Goal: Information Seeking & Learning: Learn about a topic

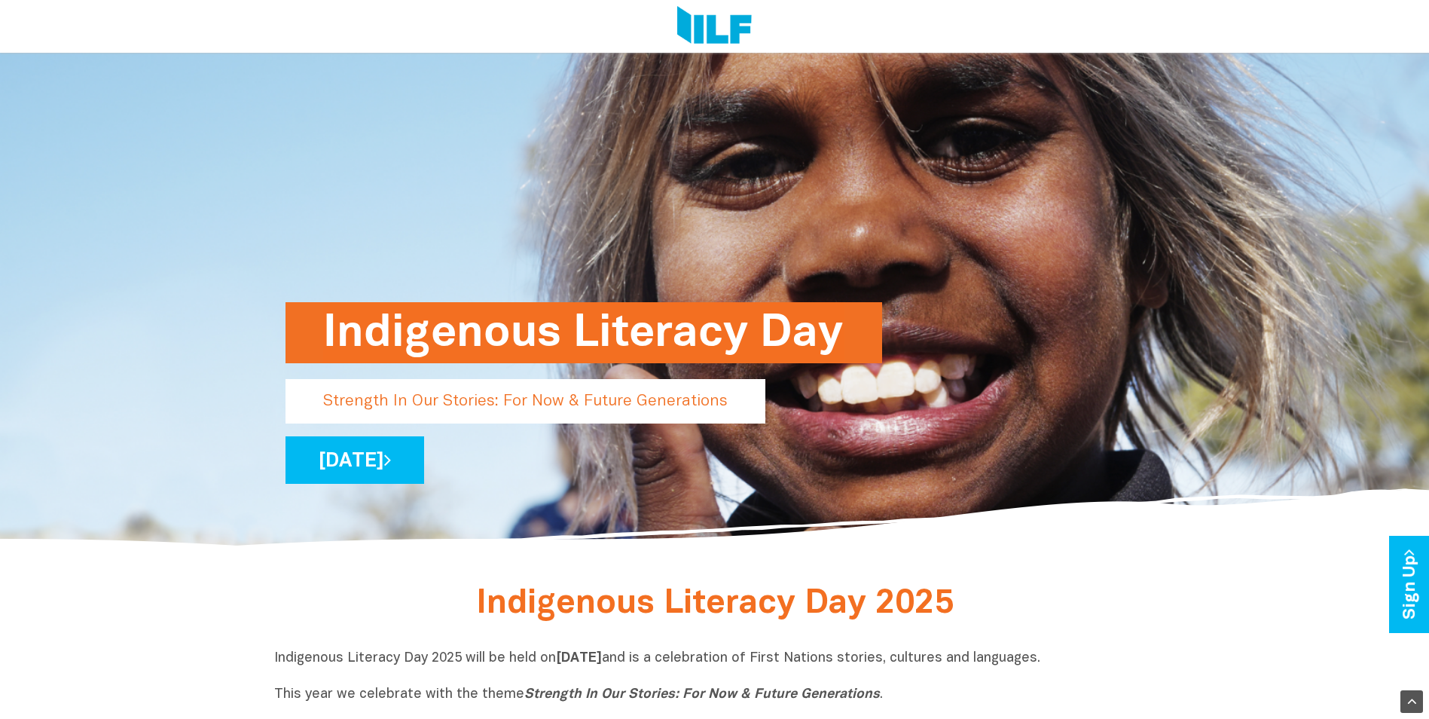
scroll to position [151, 0]
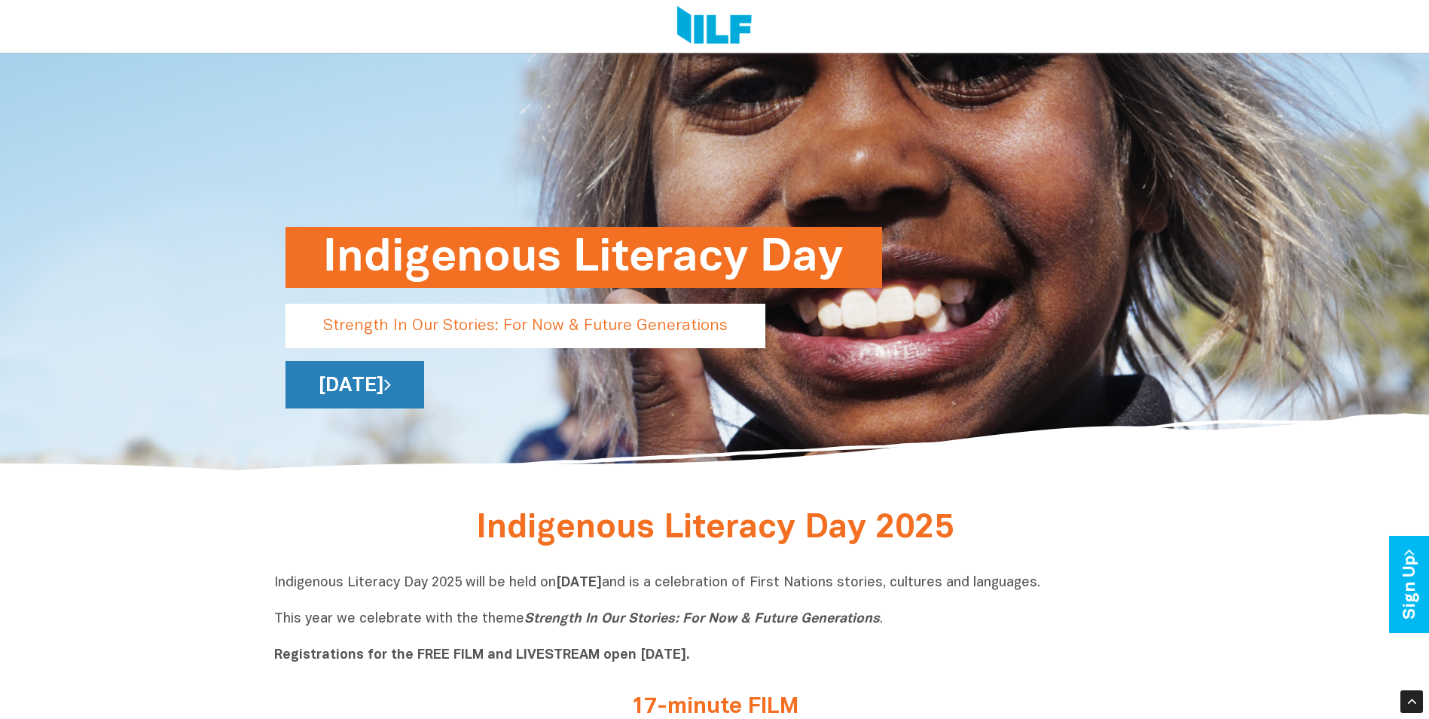
click at [424, 381] on link "[DATE]" at bounding box center [355, 384] width 139 height 47
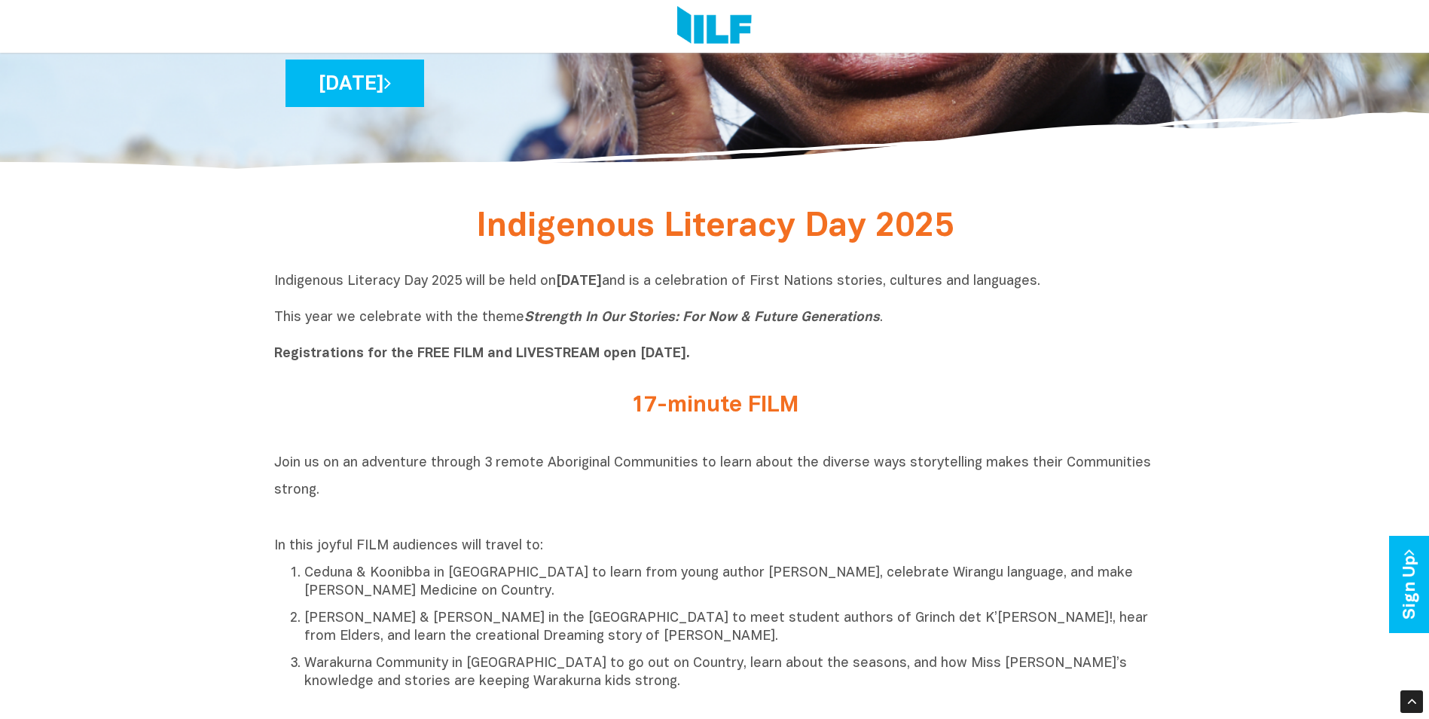
scroll to position [527, 0]
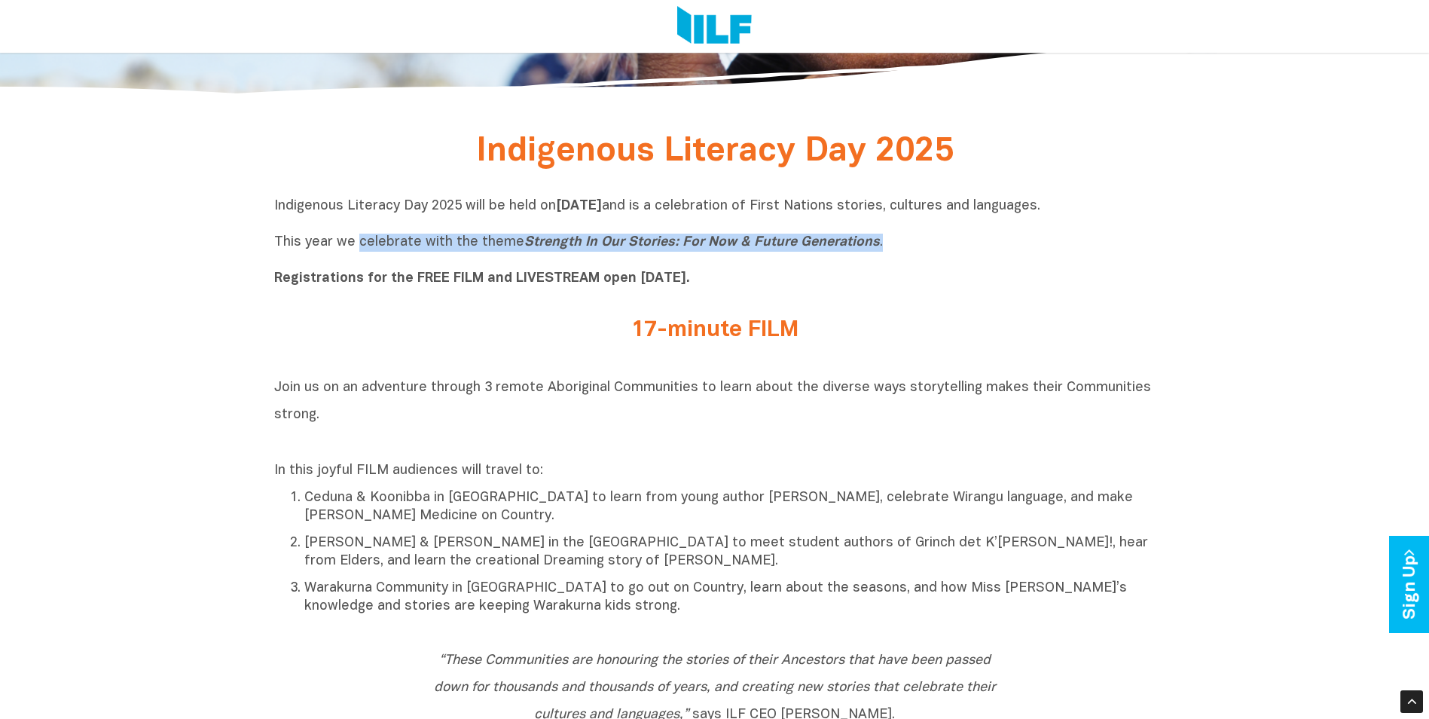
drag, startPoint x: 359, startPoint y: 244, endPoint x: 880, endPoint y: 243, distance: 520.7
click at [880, 243] on p "Indigenous Literacy Day 2025 will be held [DATE][DATE] and is a celebration of …" at bounding box center [715, 242] width 882 height 90
copy p "celebrate with the theme Strength In Our Stories: For Now & Future Generations ."
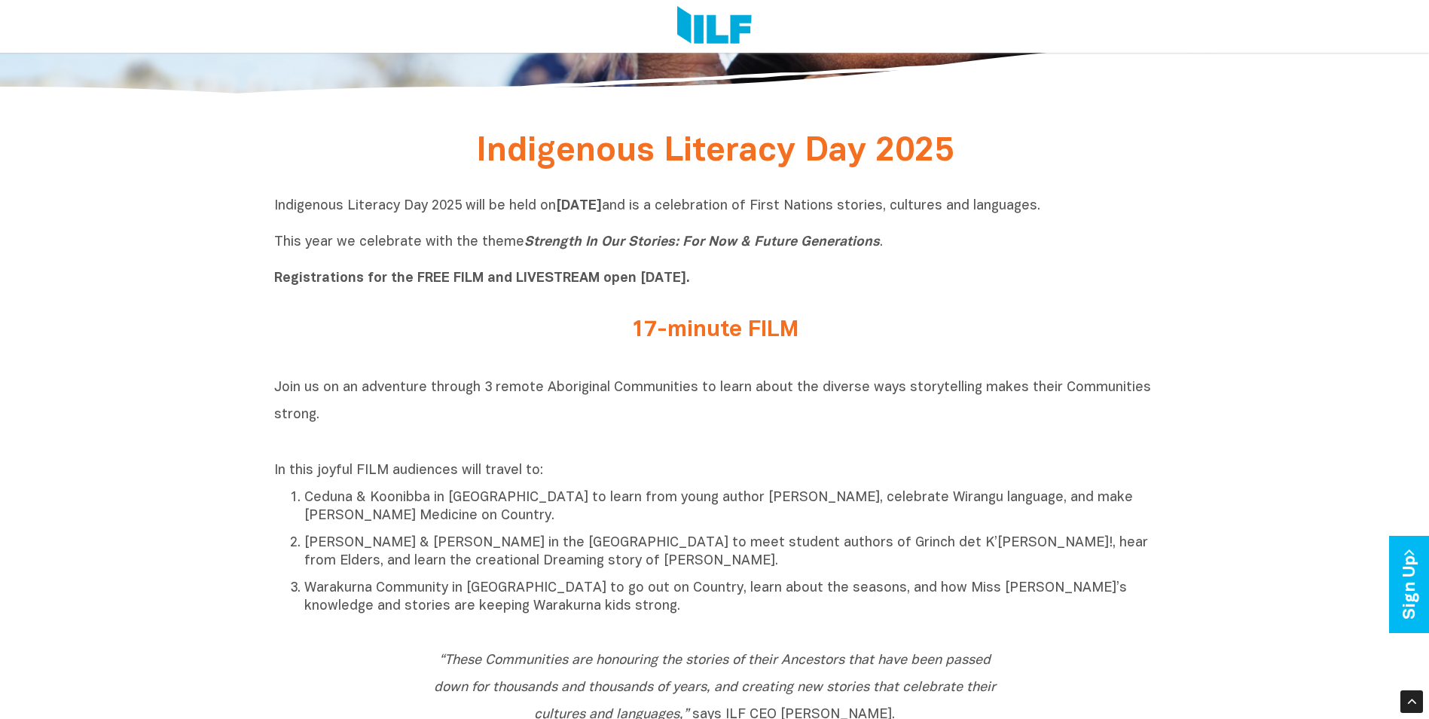
click at [903, 207] on p "Indigenous Literacy Day 2025 will be held [DATE][DATE] and is a celebration of …" at bounding box center [715, 242] width 882 height 90
drag, startPoint x: 867, startPoint y: 206, endPoint x: 1145, endPoint y: 207, distance: 278.1
click at [1145, 207] on p "Indigenous Literacy Day 2025 will be held [DATE][DATE] and is a celebration of …" at bounding box center [715, 242] width 882 height 90
copy p "First Nations stories, cultures and languages"
click at [458, 375] on h2 "Join us on an adventure through 3 remote Aboriginal Communities to learn about …" at bounding box center [715, 413] width 882 height 81
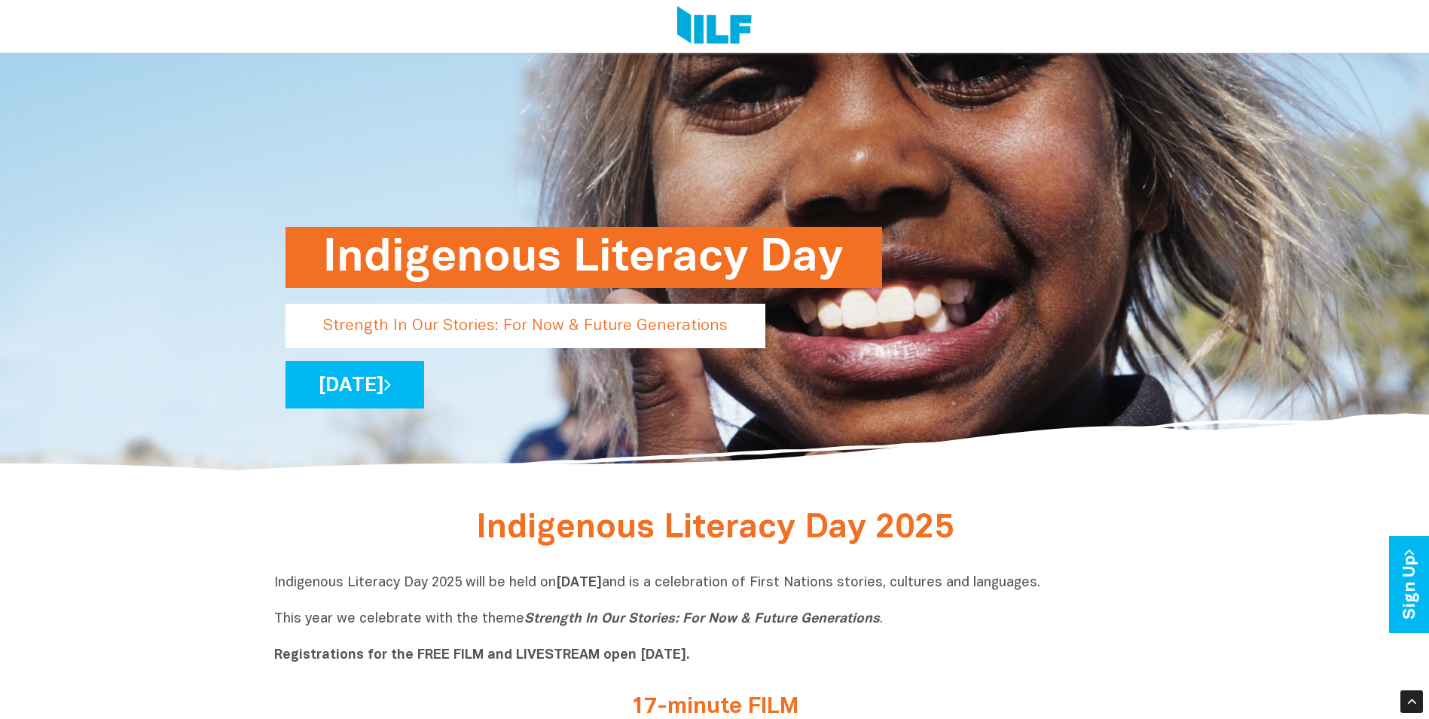
scroll to position [0, 0]
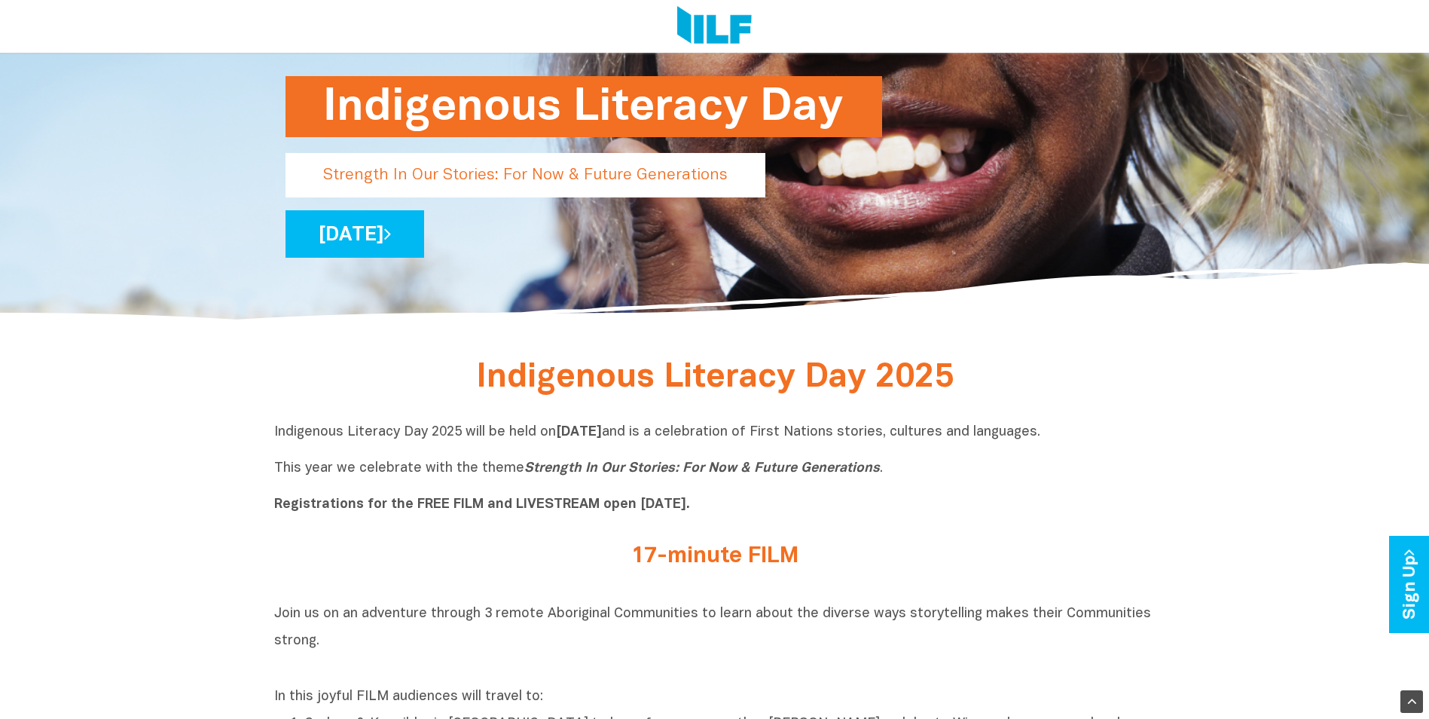
scroll to position [377, 0]
